Goal: Task Accomplishment & Management: Use online tool/utility

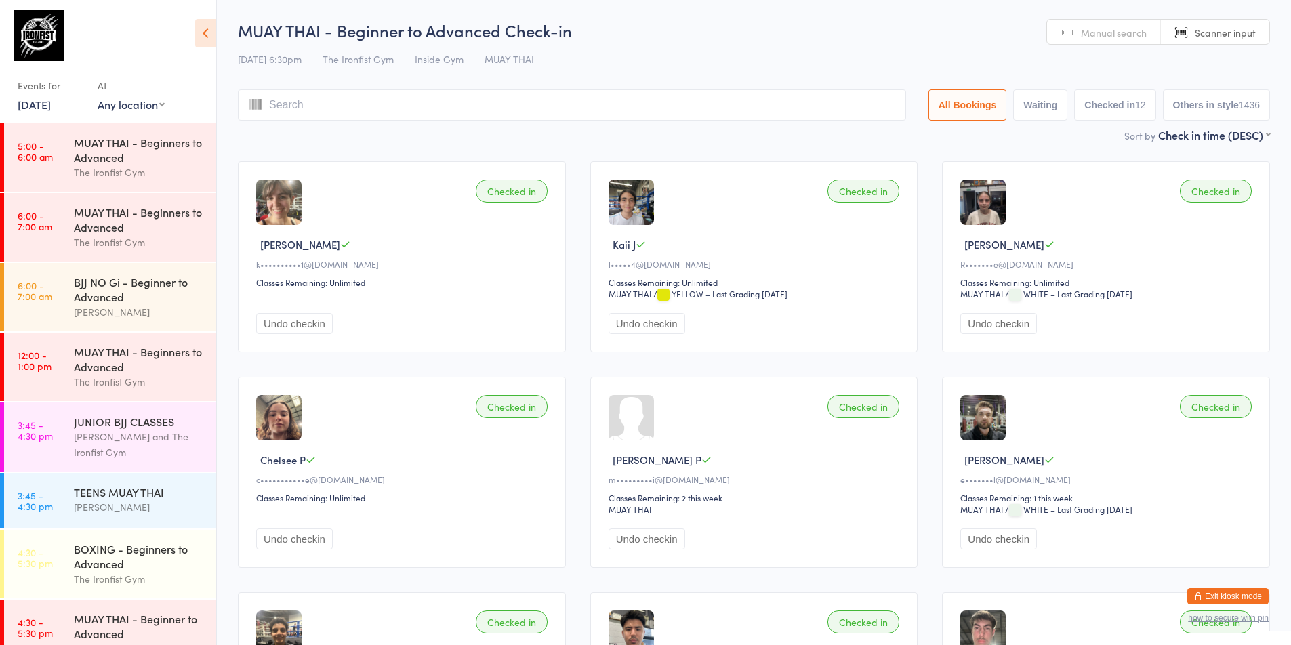
scroll to position [519, 0]
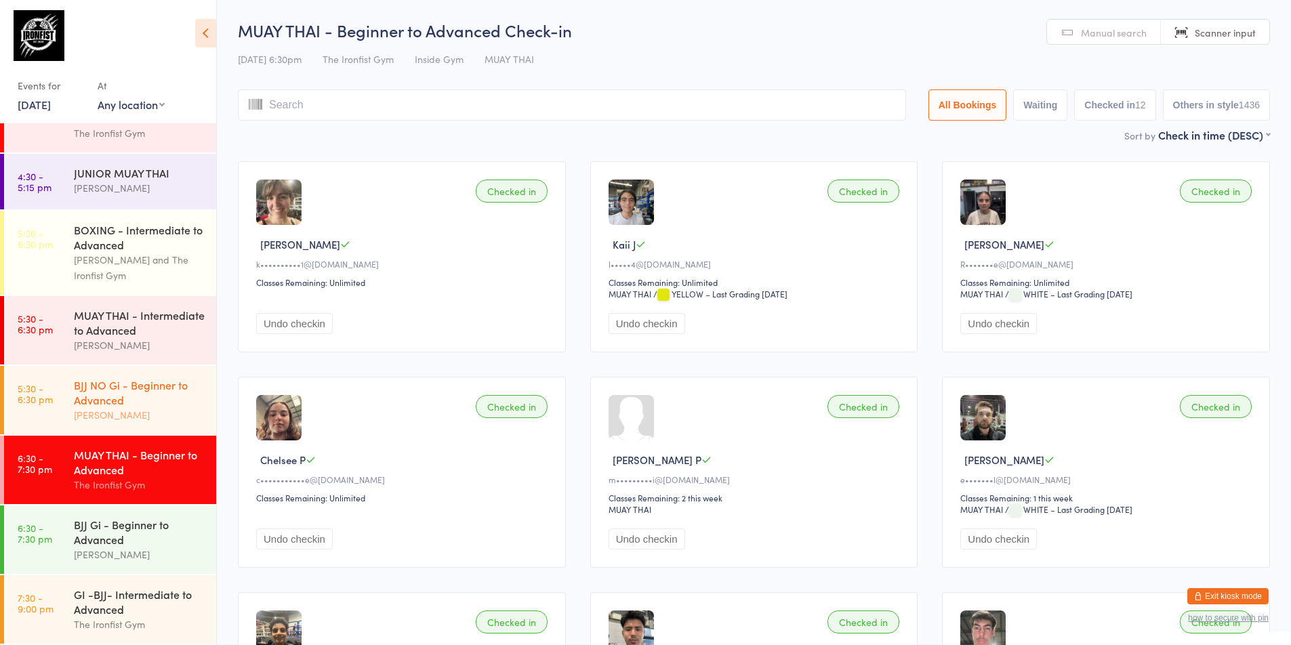
click at [63, 394] on link "5:30 - 6:30 pm BJJ NO Gi - Beginner to Advanced [PERSON_NAME]" at bounding box center [110, 400] width 212 height 68
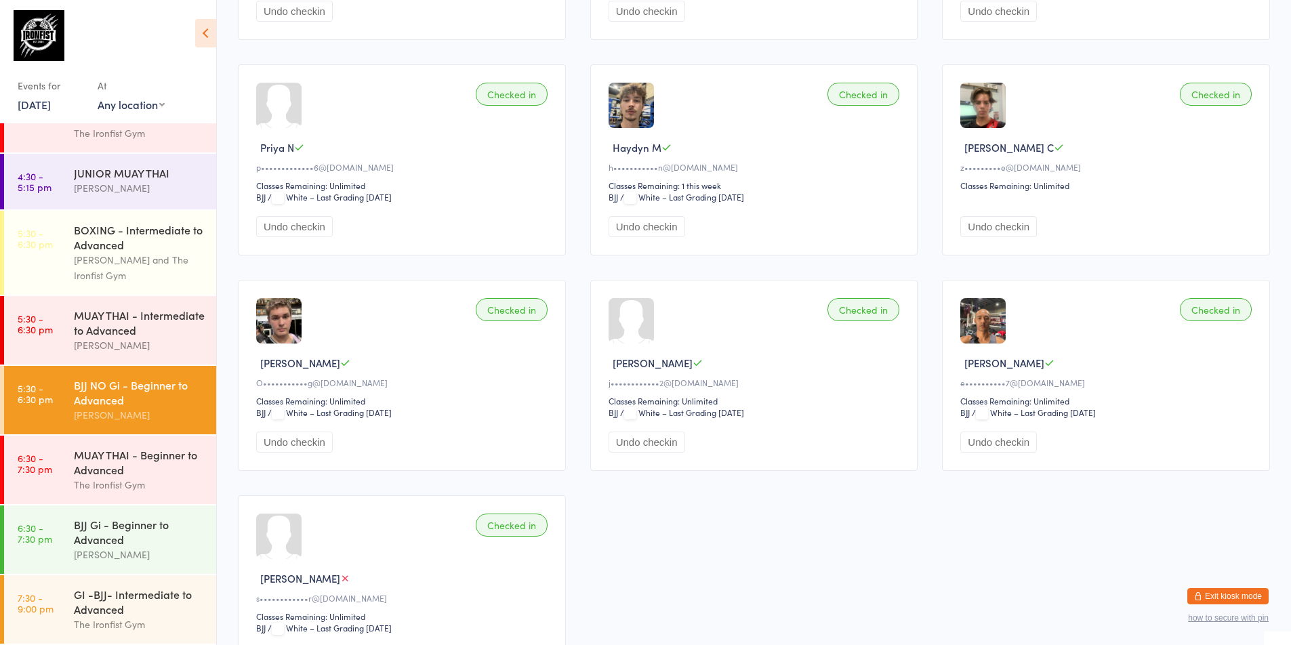
scroll to position [745, 0]
click at [51, 104] on link "[DATE]" at bounding box center [34, 104] width 33 height 15
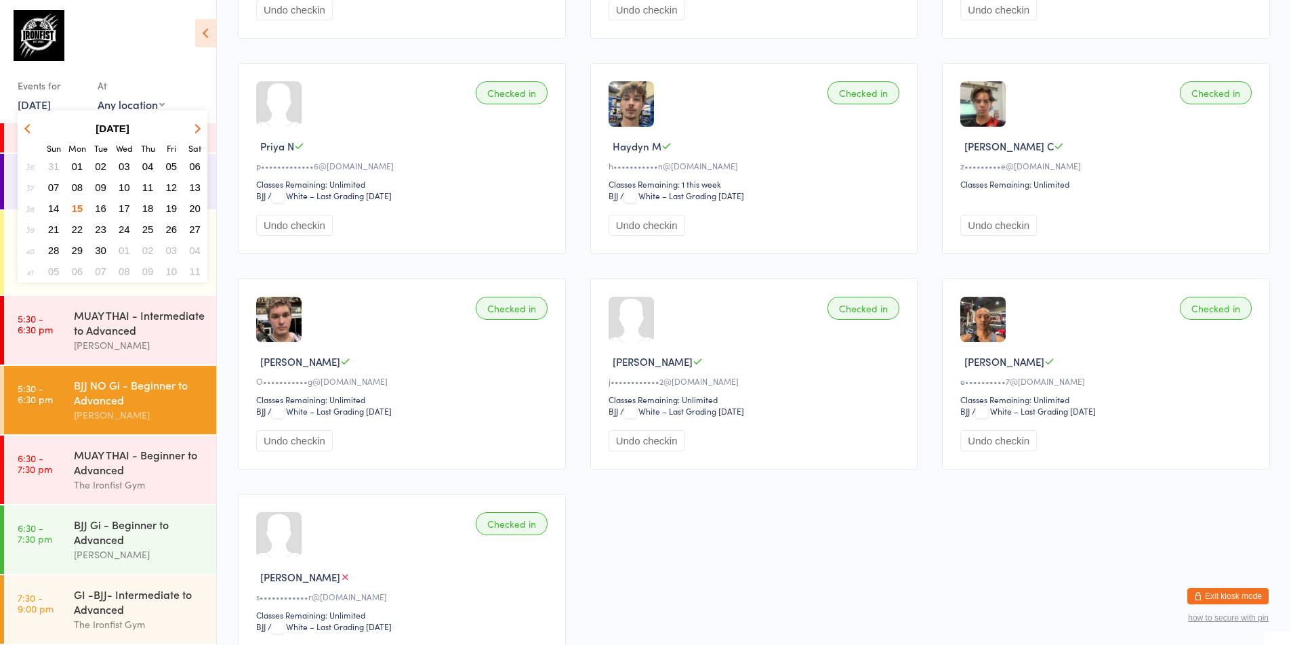
click at [102, 209] on span "16" at bounding box center [101, 209] width 12 height 12
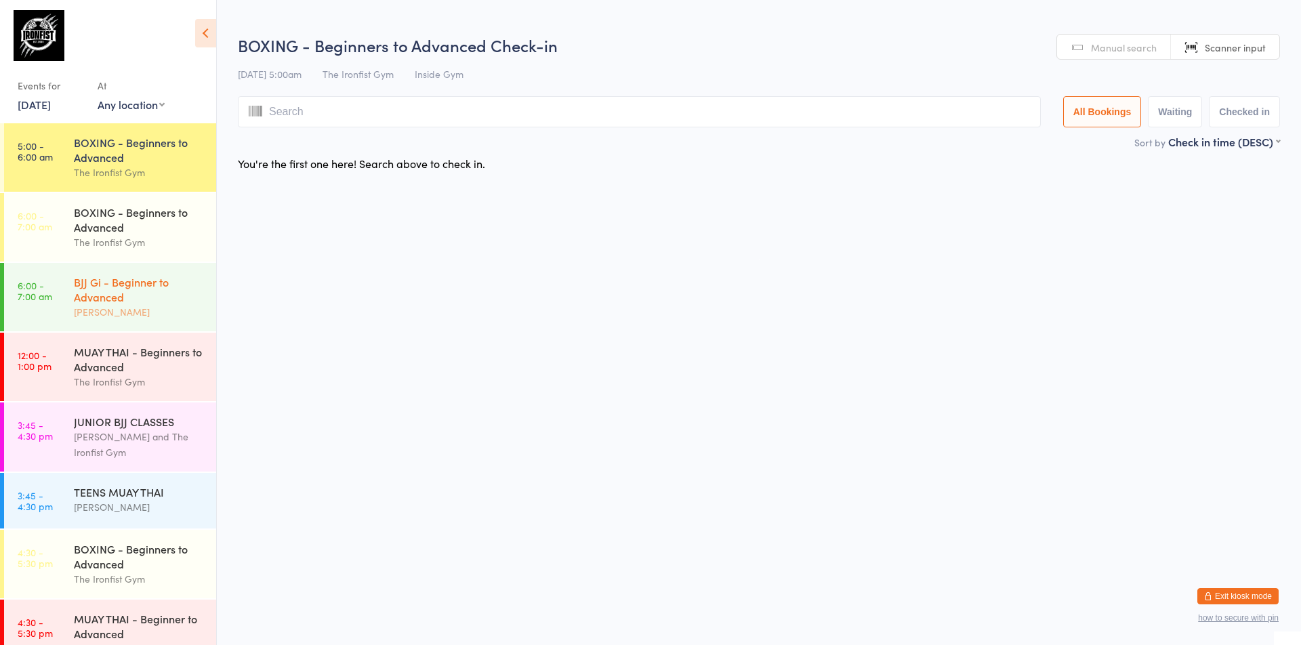
click at [104, 291] on div "BJJ Gi - Beginner to Advanced" at bounding box center [139, 289] width 131 height 30
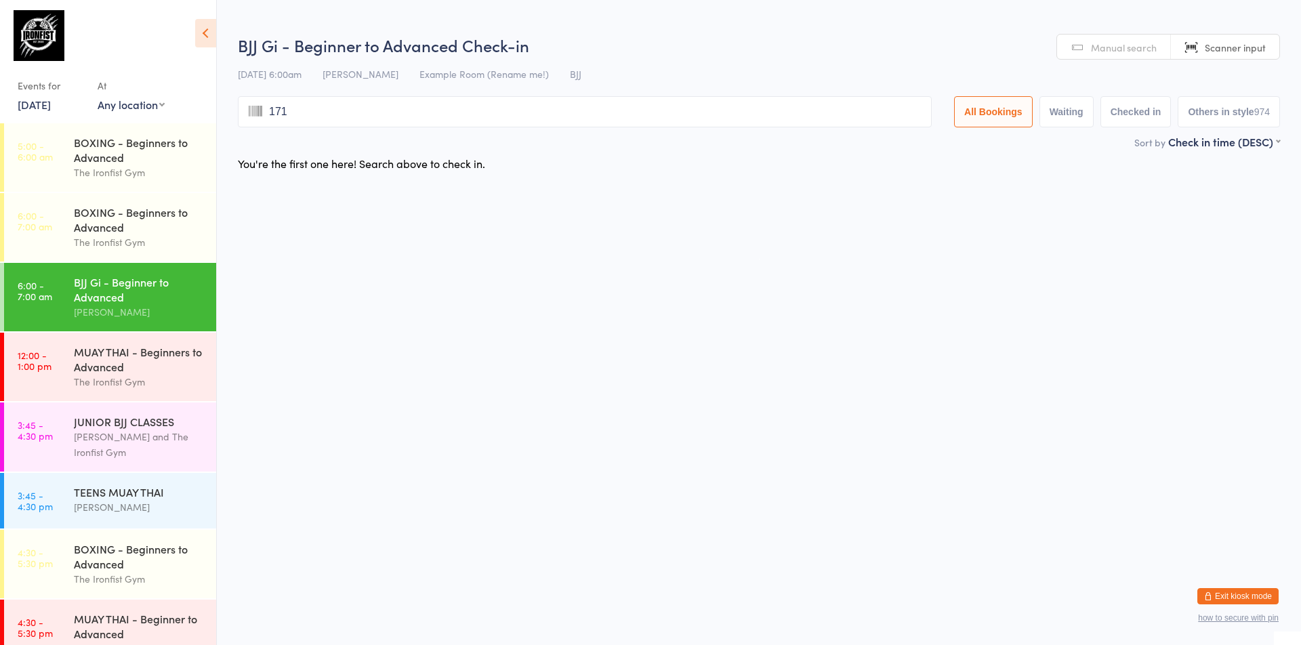
type input "1715"
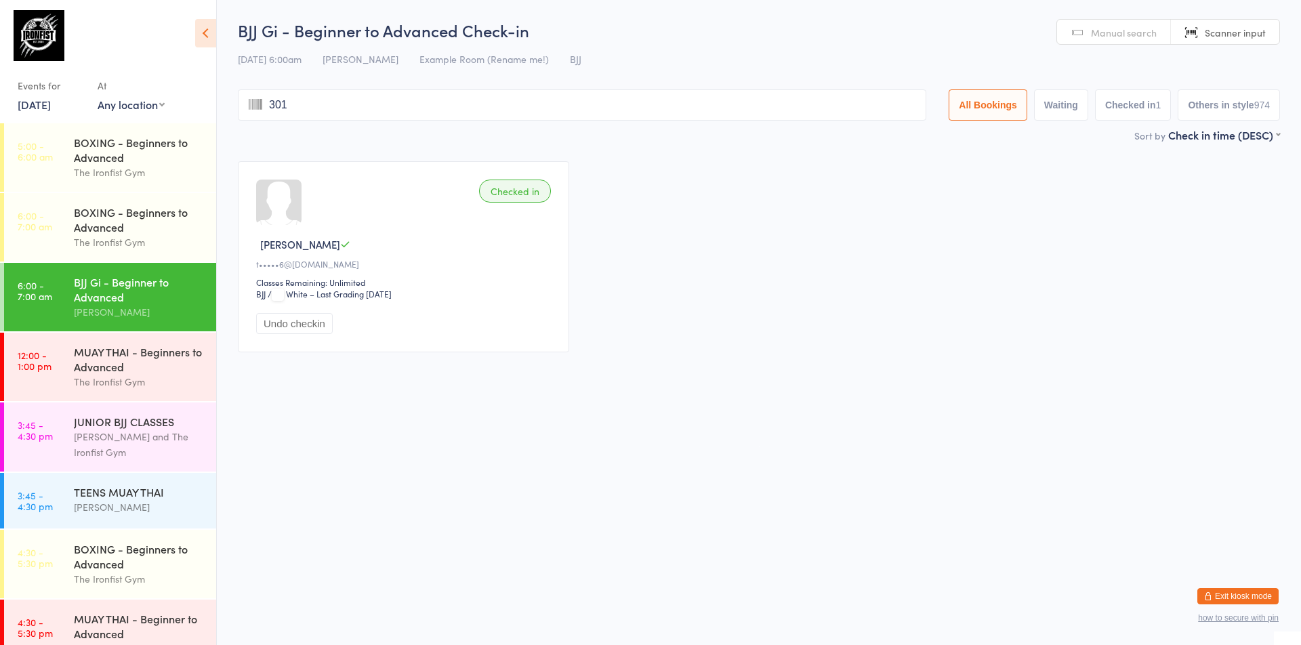
type input "3010"
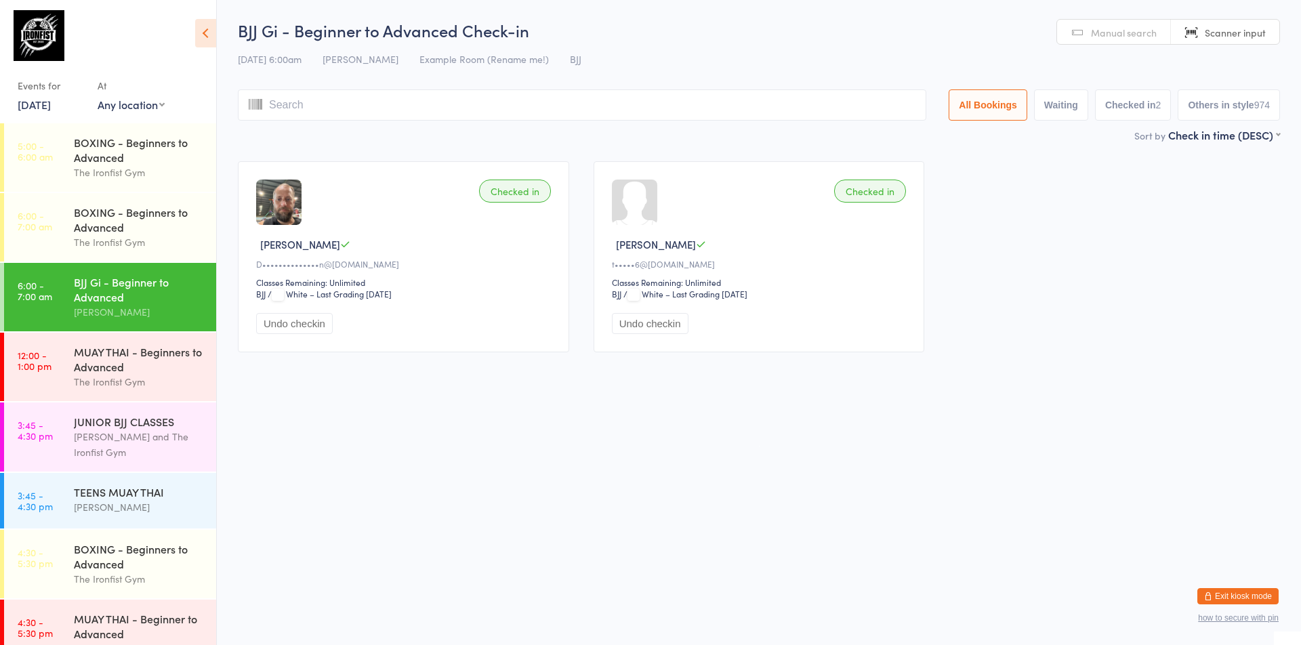
click at [1234, 21] on link "Scanner input" at bounding box center [1225, 33] width 108 height 26
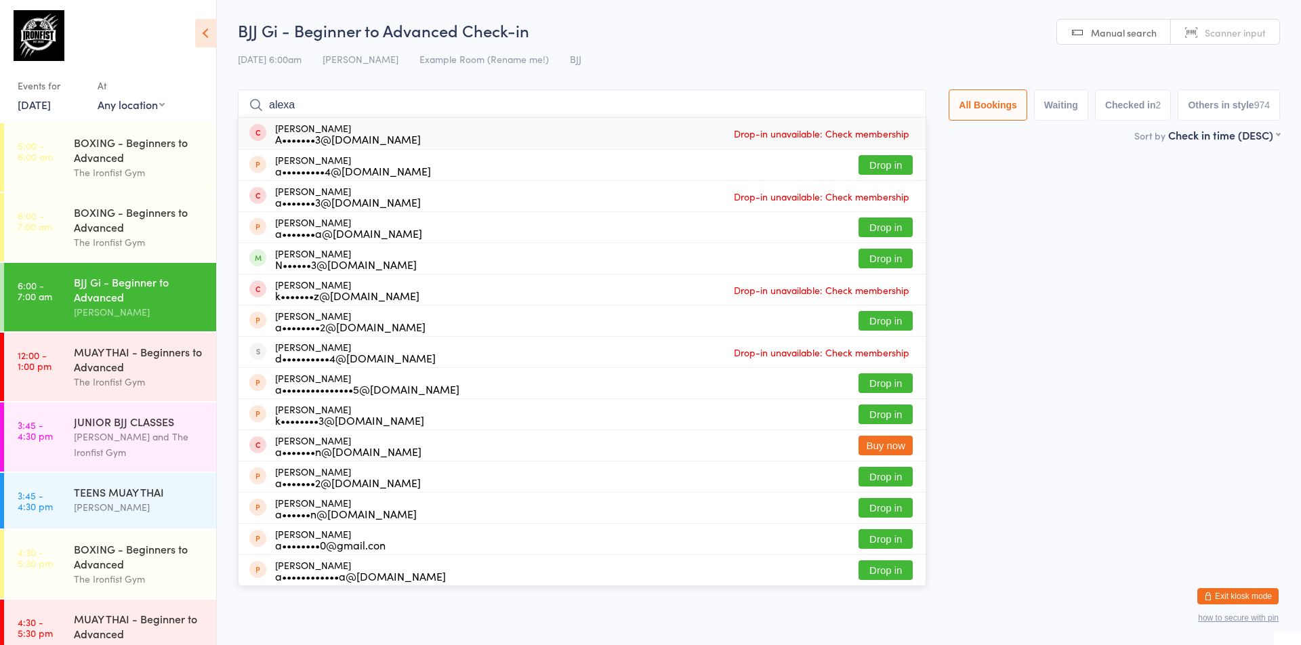
type input "[PERSON_NAME]"
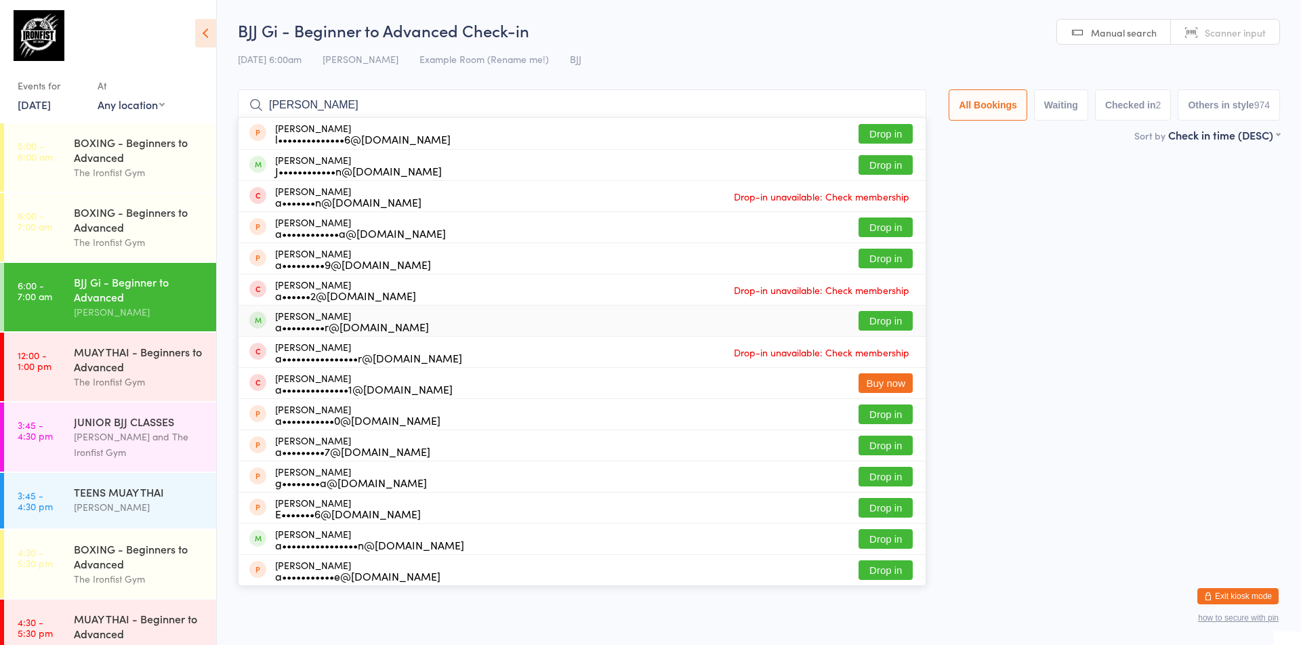
click at [864, 320] on button "Drop in" at bounding box center [885, 321] width 54 height 20
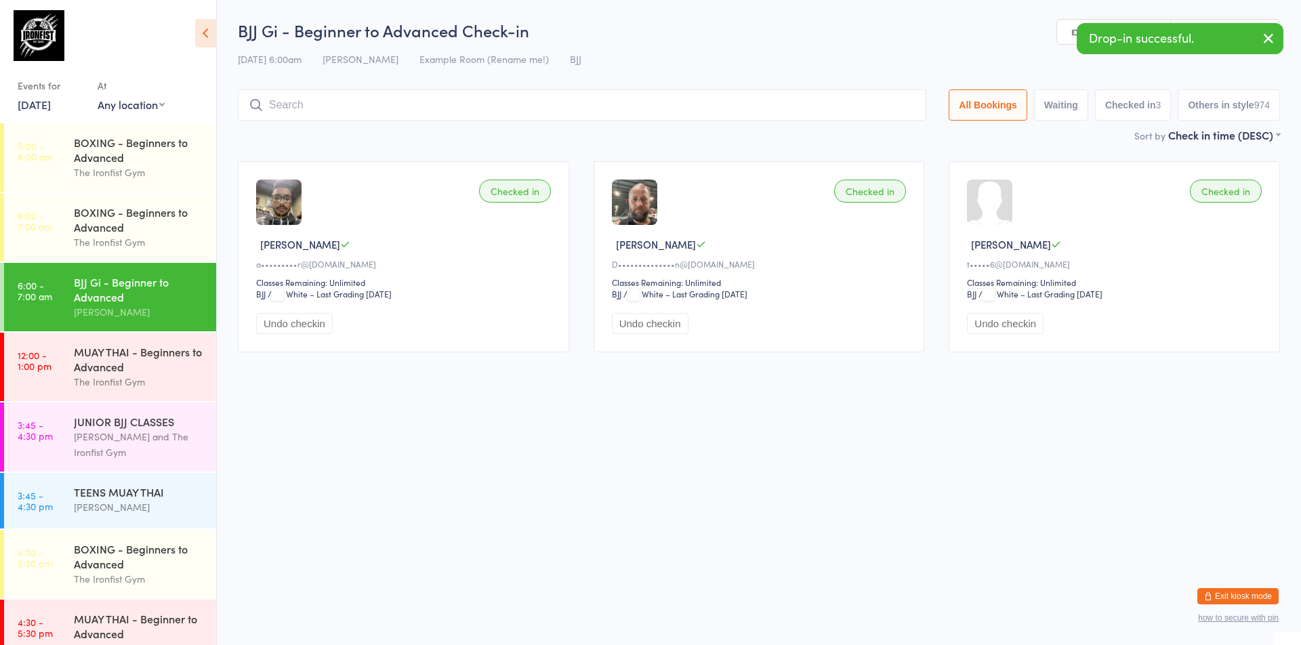
click at [1265, 43] on icon "button" at bounding box center [1268, 38] width 16 height 17
click at [1146, 32] on span "Manual search" at bounding box center [1124, 33] width 66 height 14
type input "2257"
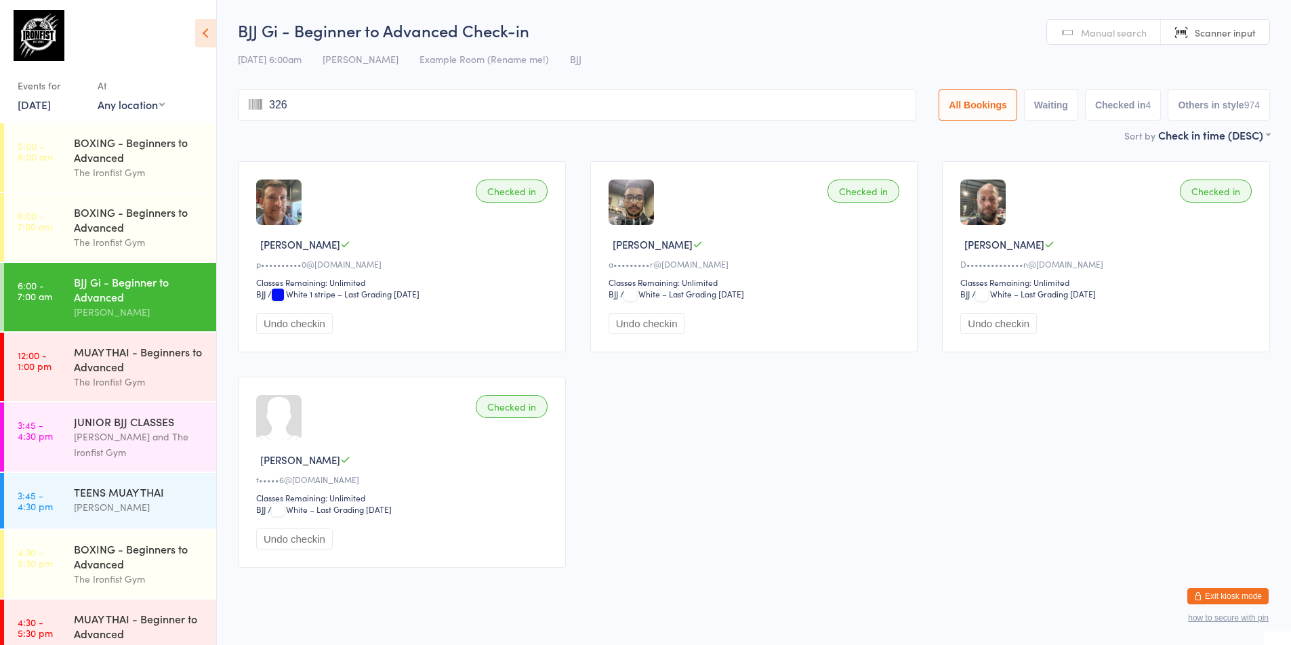
type input "3267"
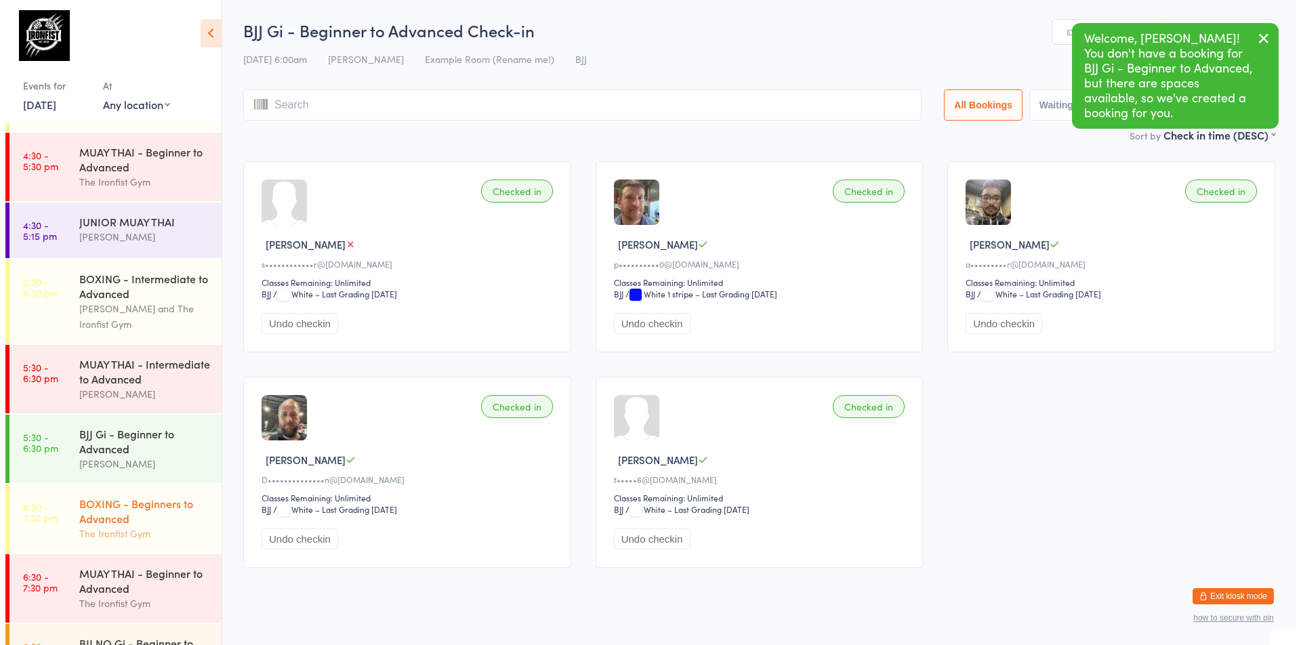
scroll to position [519, 0]
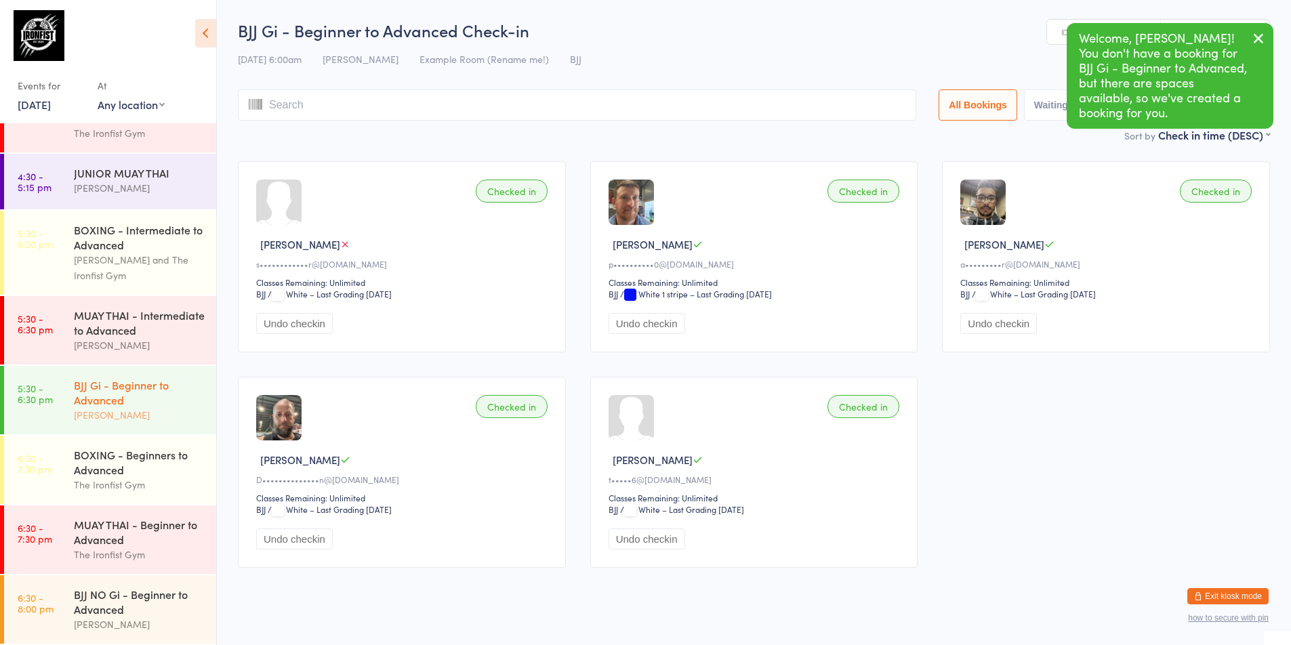
click at [112, 386] on div "BJJ Gi - Beginner to Advanced" at bounding box center [139, 392] width 131 height 30
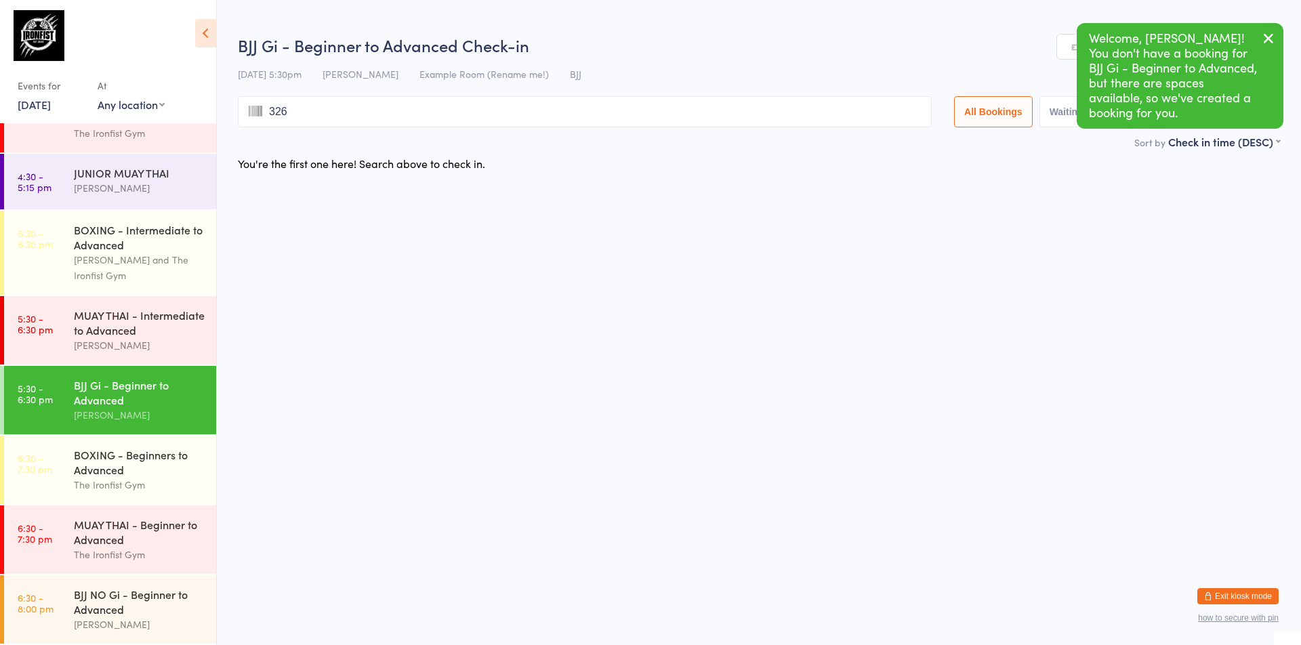
type input "3267"
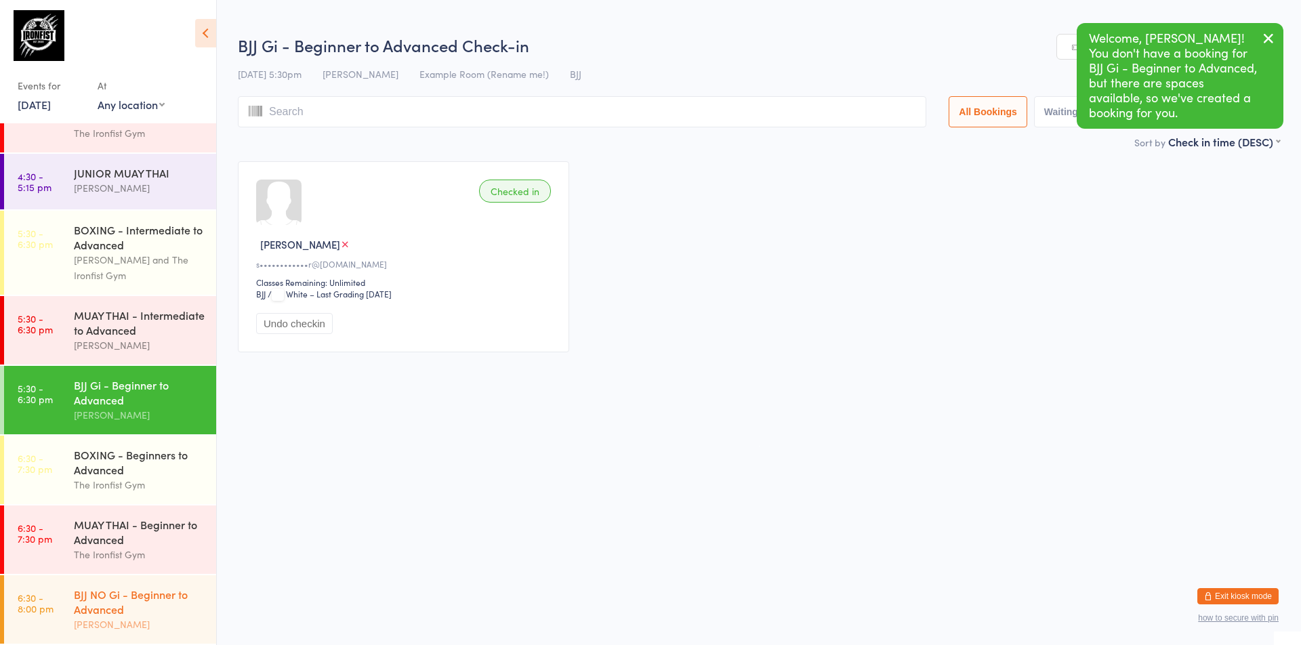
click at [110, 614] on div "BJJ NO Gi - Beginner to Advanced" at bounding box center [139, 602] width 131 height 30
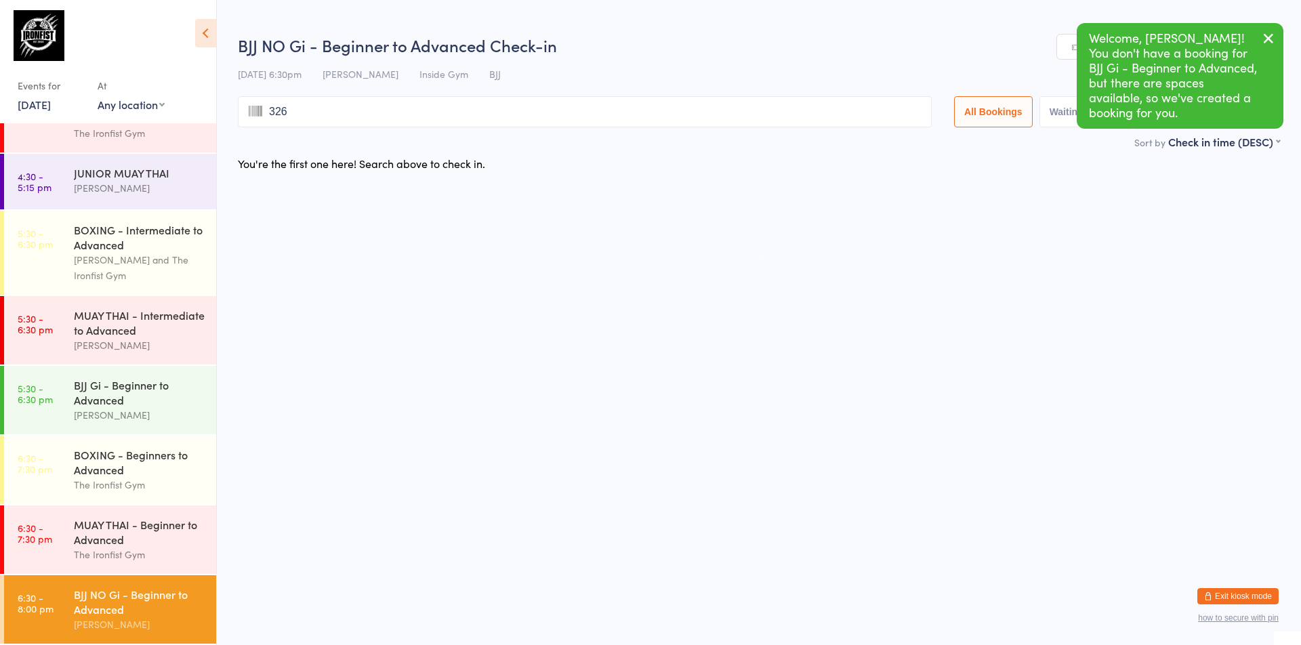
type input "3267"
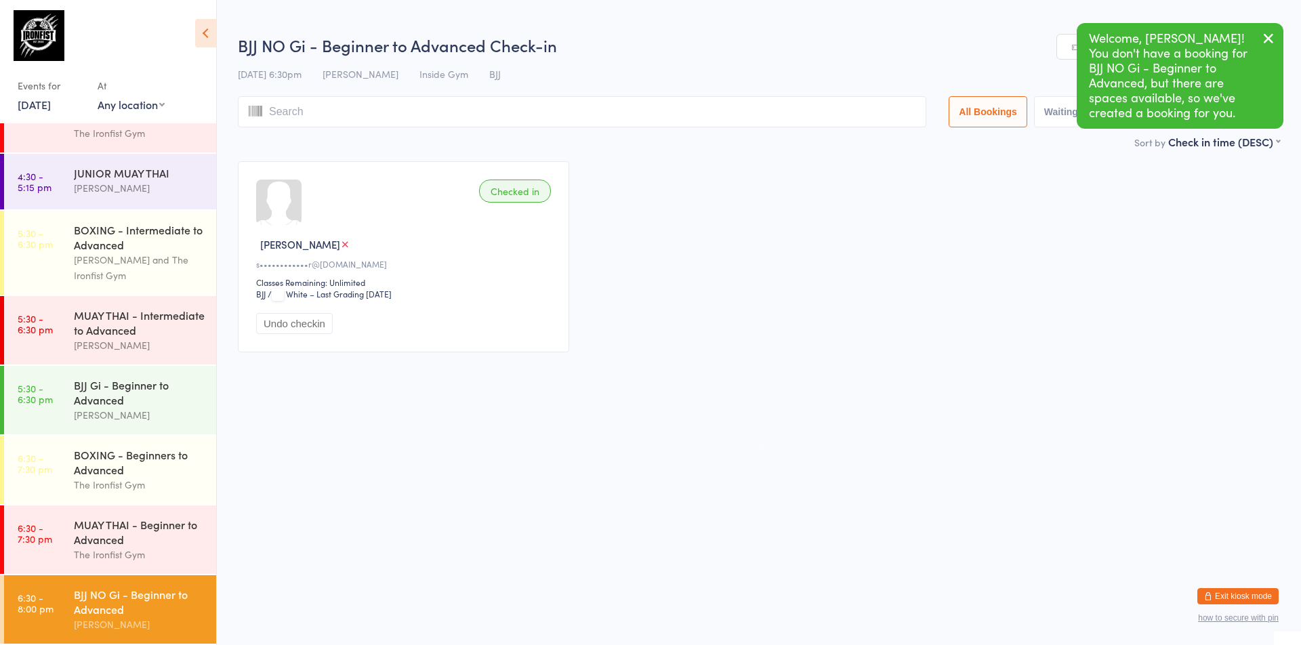
click at [619, 500] on html "You have now entered Kiosk Mode. Members will be able to check themselves in us…" at bounding box center [650, 322] width 1301 height 645
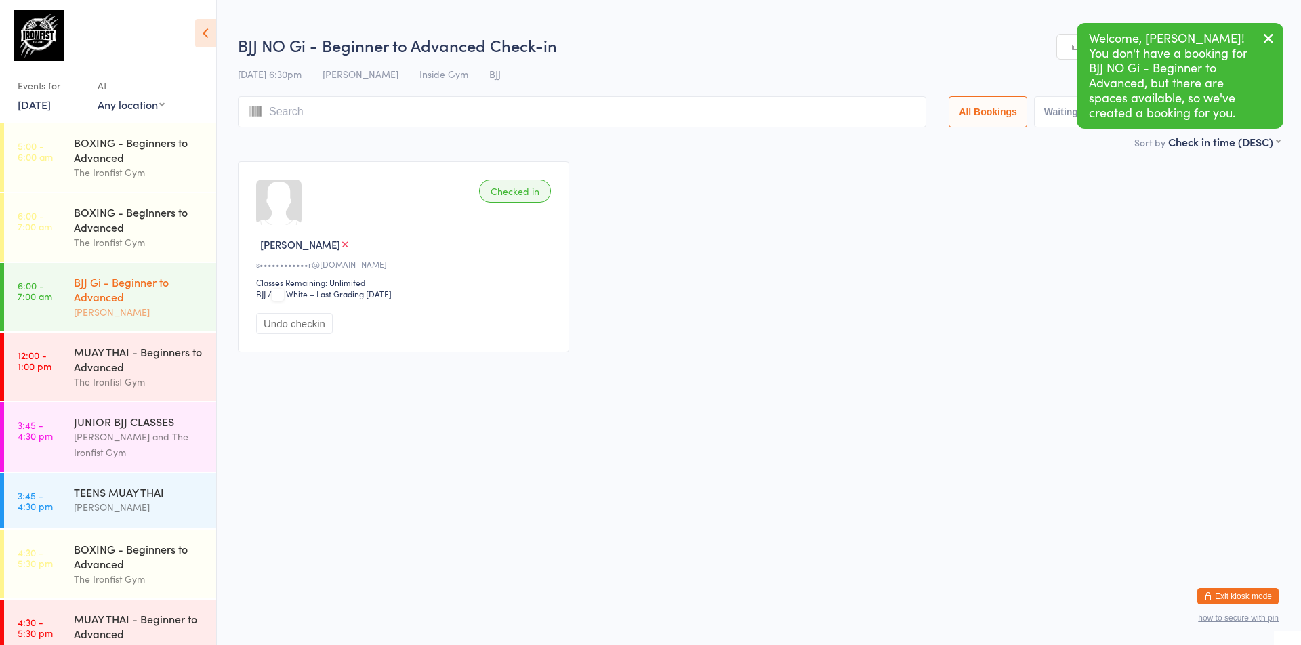
click at [144, 285] on div "BJJ Gi - Beginner to Advanced" at bounding box center [139, 289] width 131 height 30
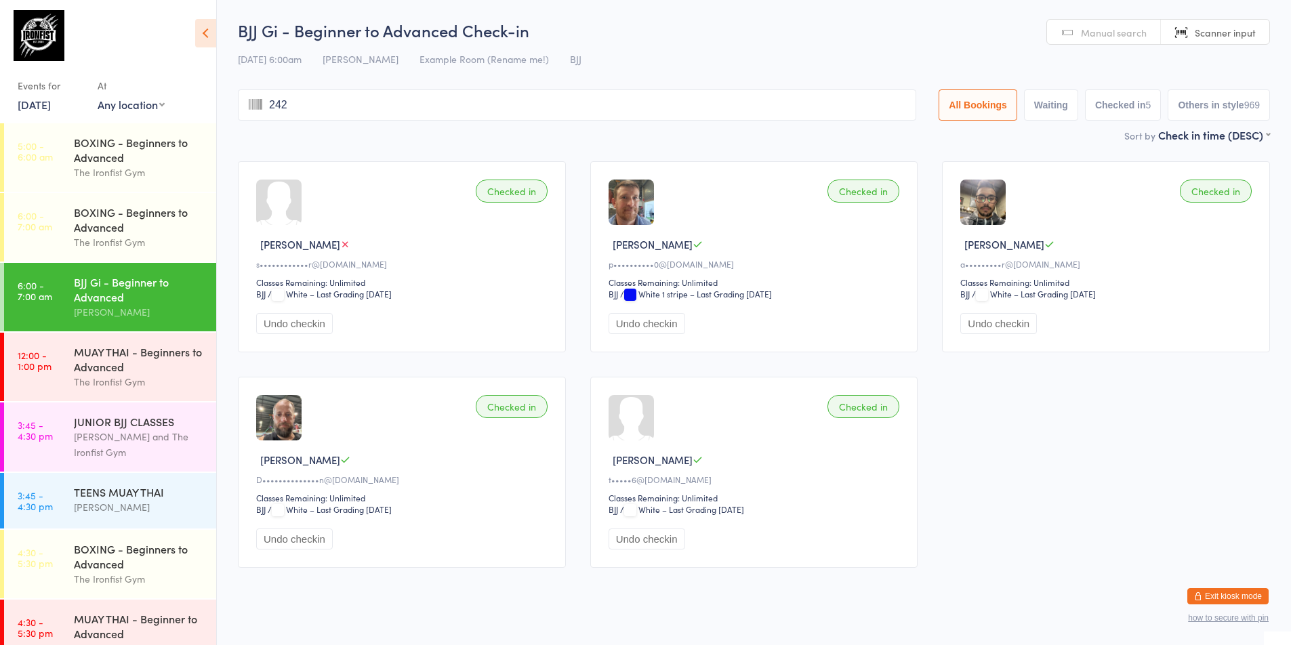
type input "2421"
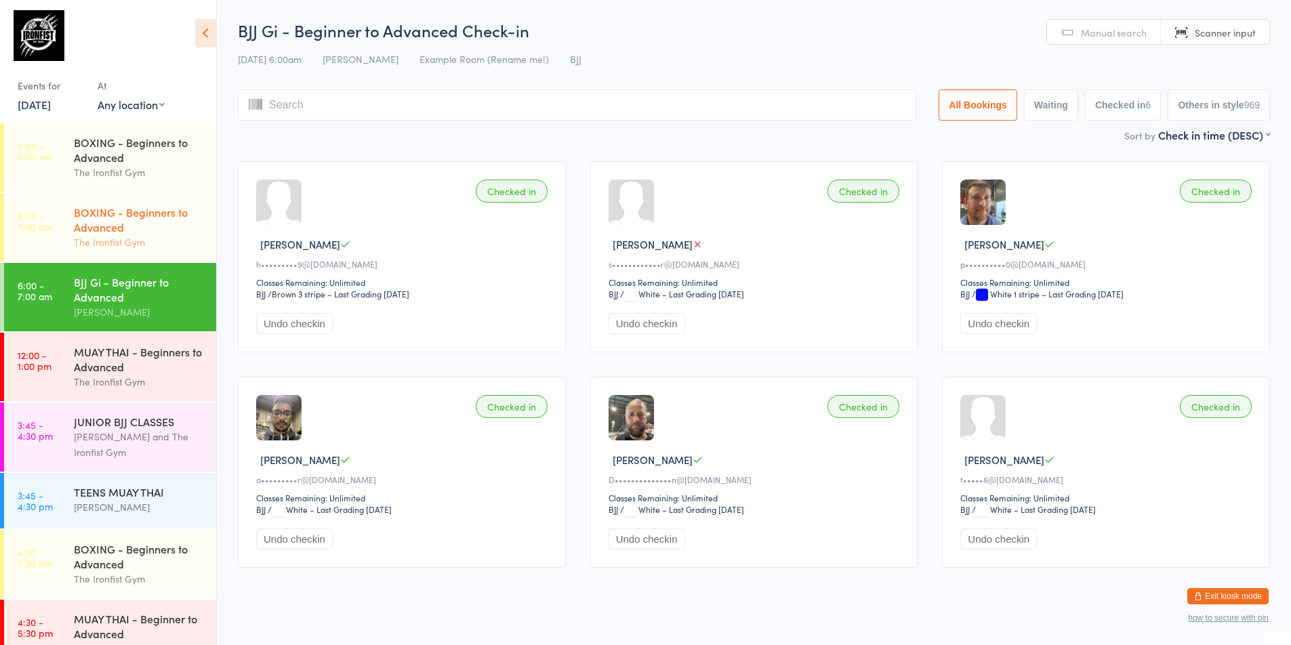
click at [122, 205] on div "BOXING - Beginners to Advanced" at bounding box center [139, 220] width 131 height 30
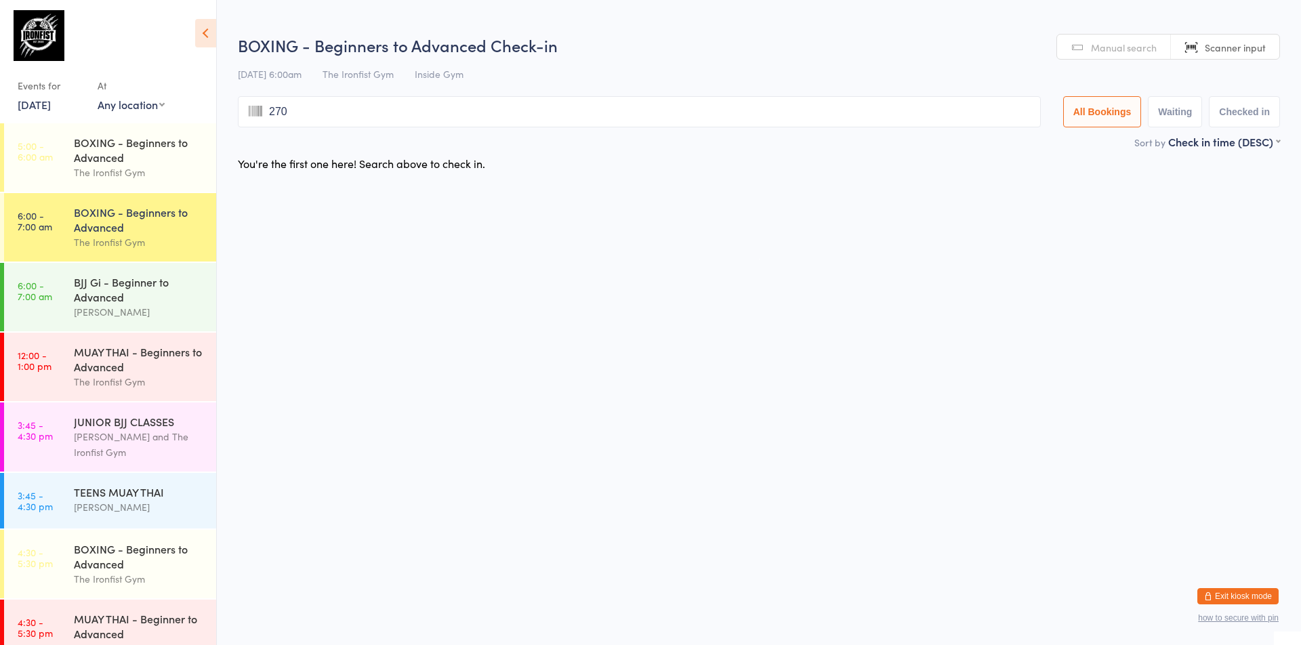
type input "2707"
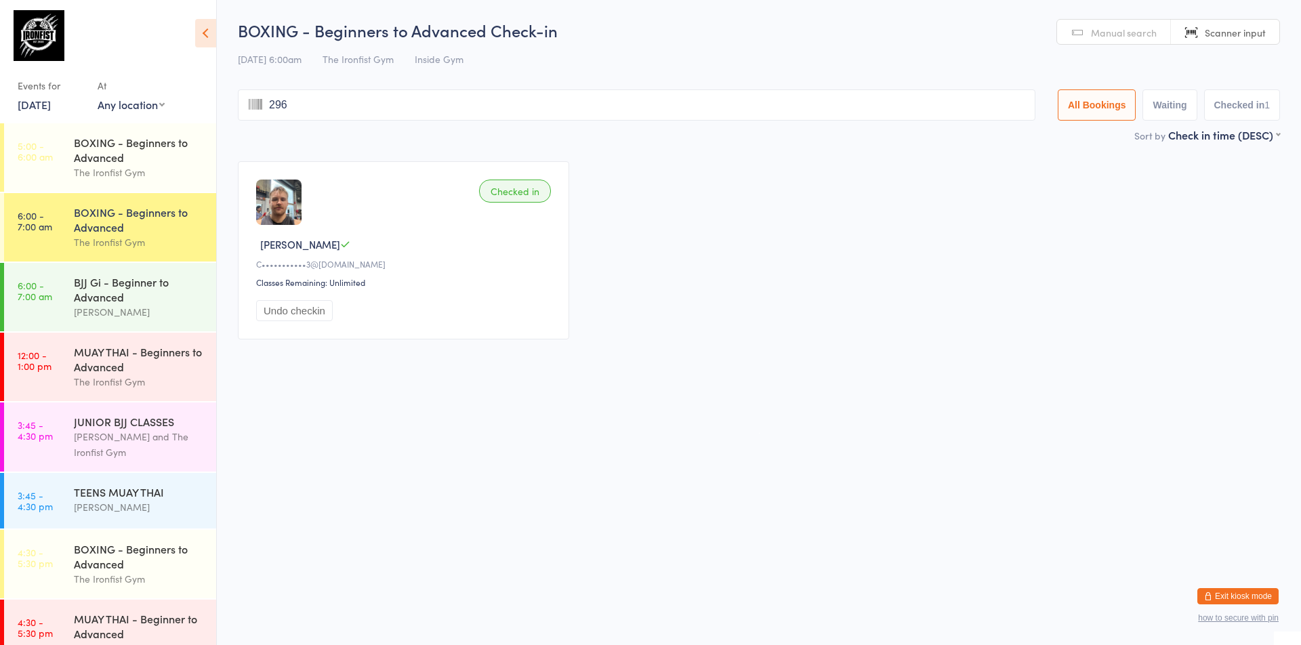
type input "2969"
type input "3042"
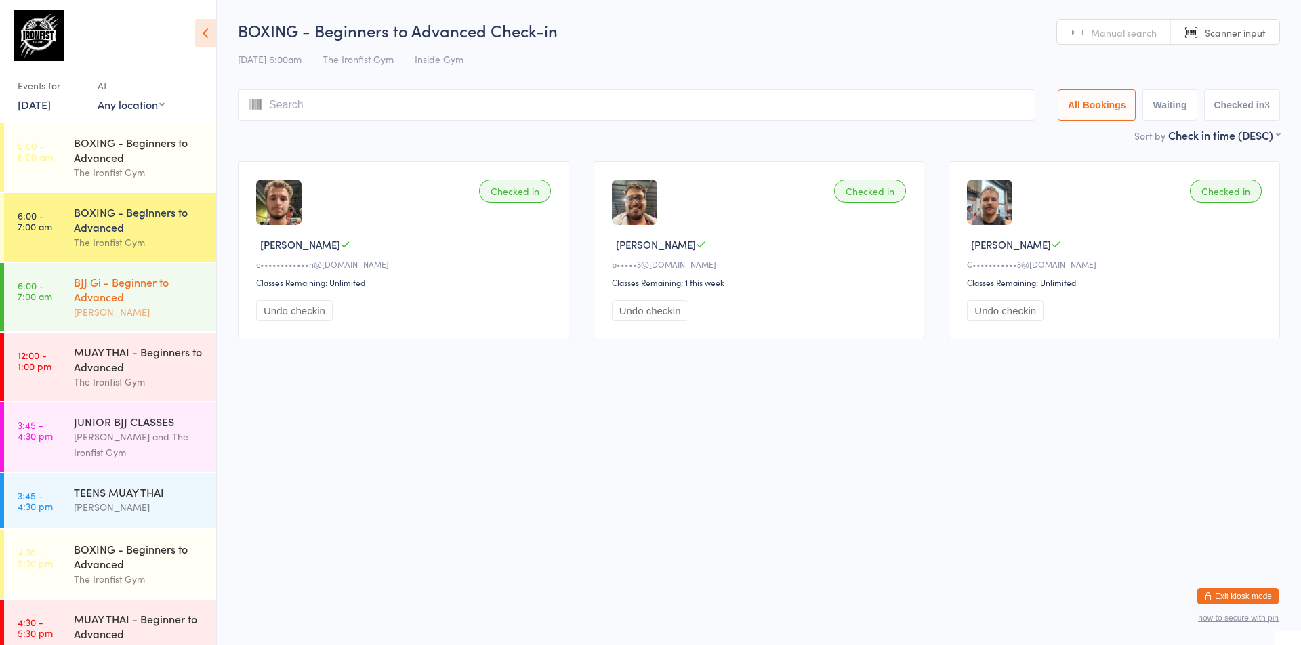
click at [140, 303] on div "BJJ Gi - Beginner to Advanced" at bounding box center [139, 289] width 131 height 30
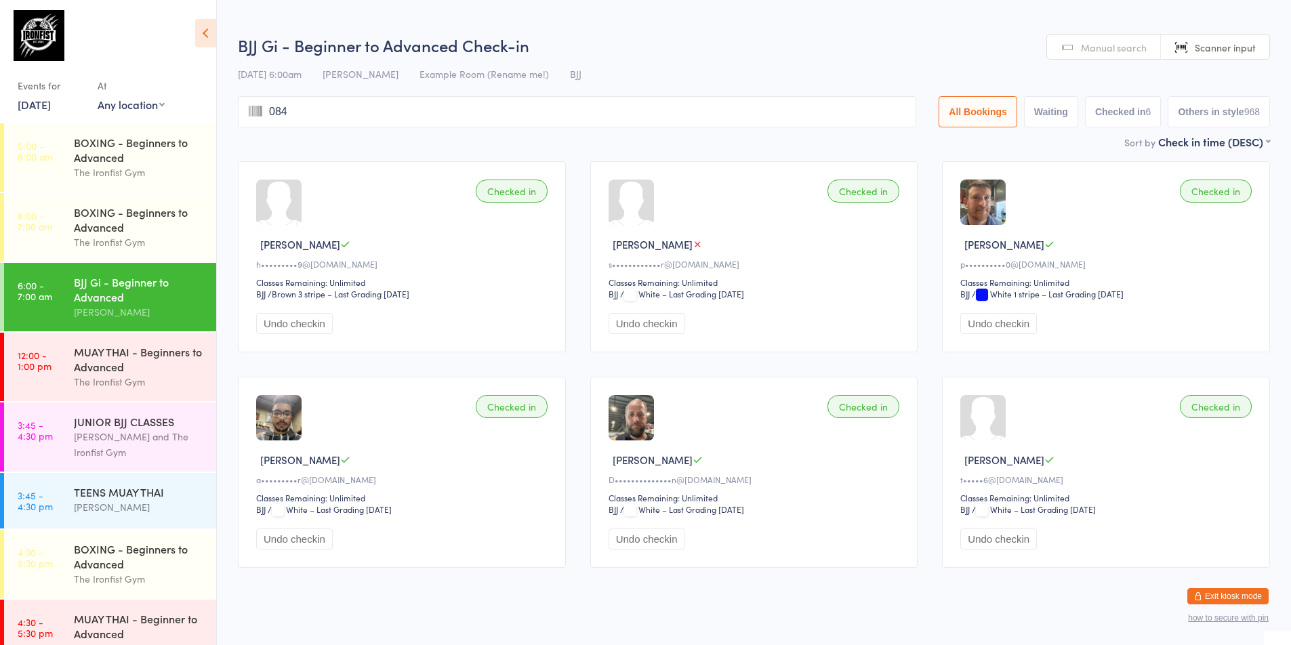
type input "0845"
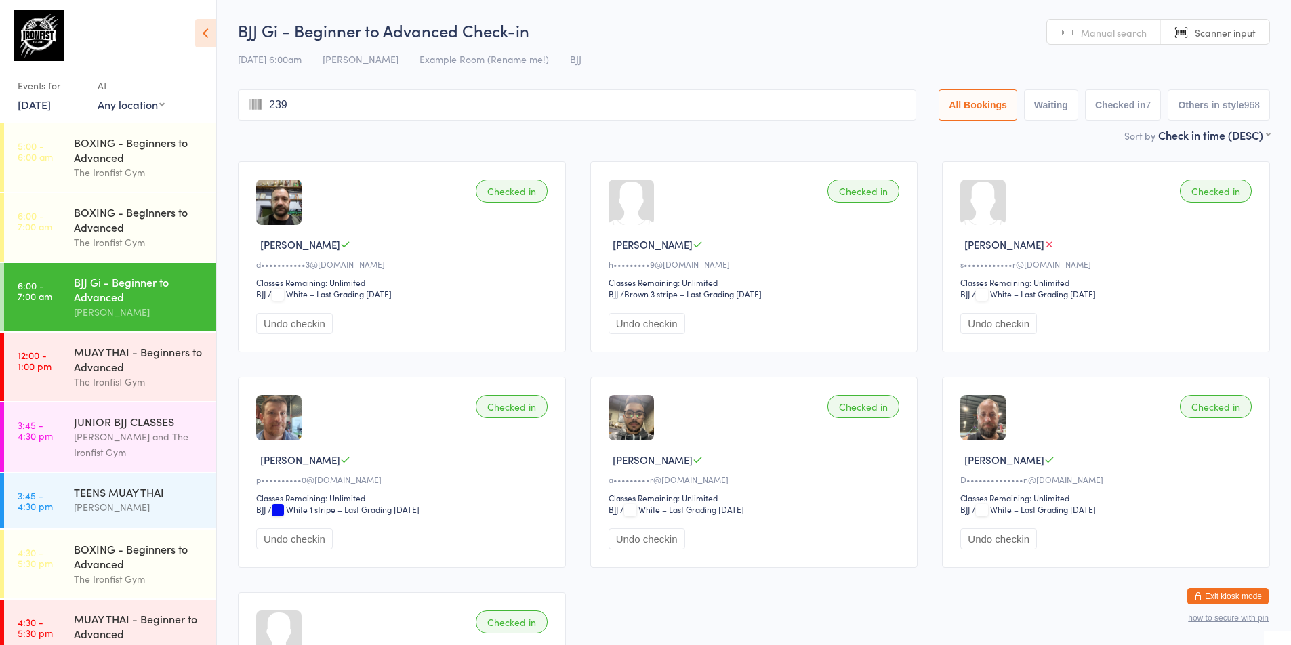
type input "2391"
